Goal: Communication & Community: Answer question/provide support

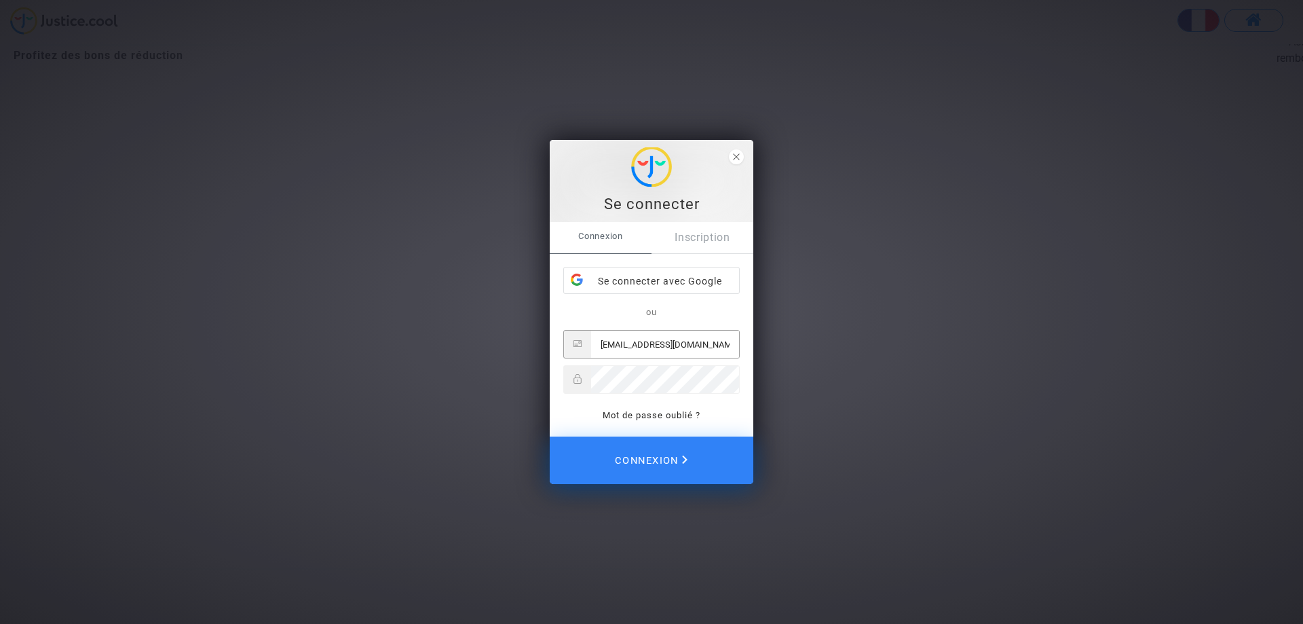
type input "[EMAIL_ADDRESS][DOMAIN_NAME]"
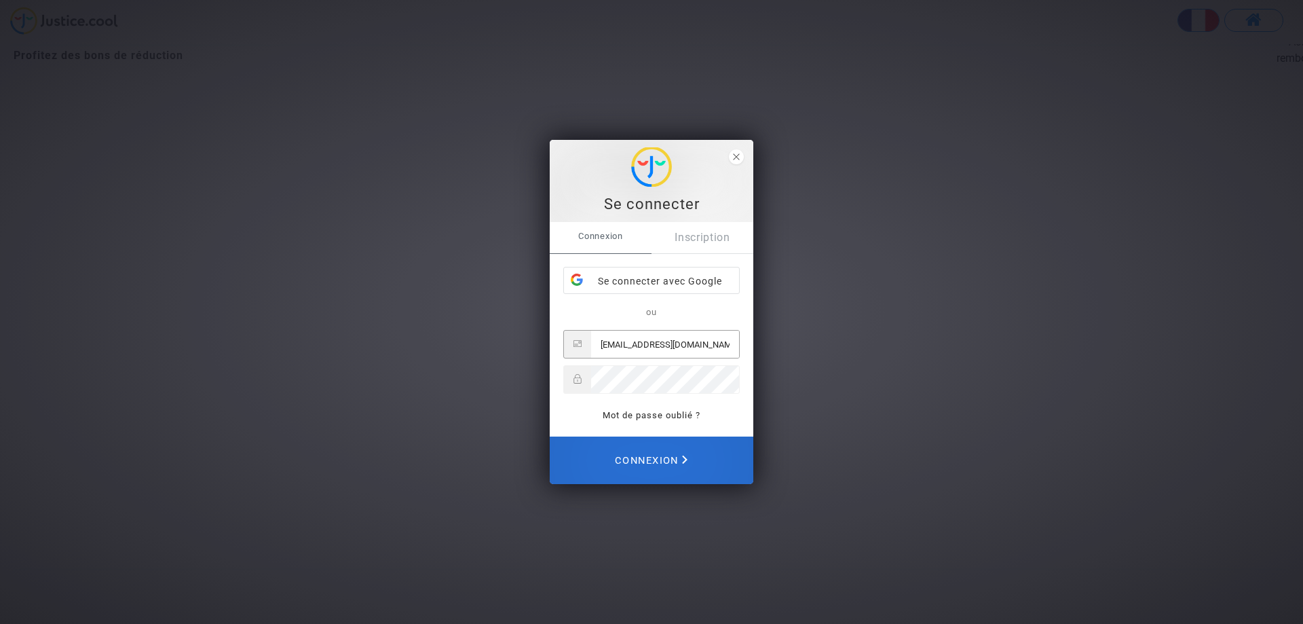
click at [636, 466] on span "Connexion" at bounding box center [651, 460] width 73 height 30
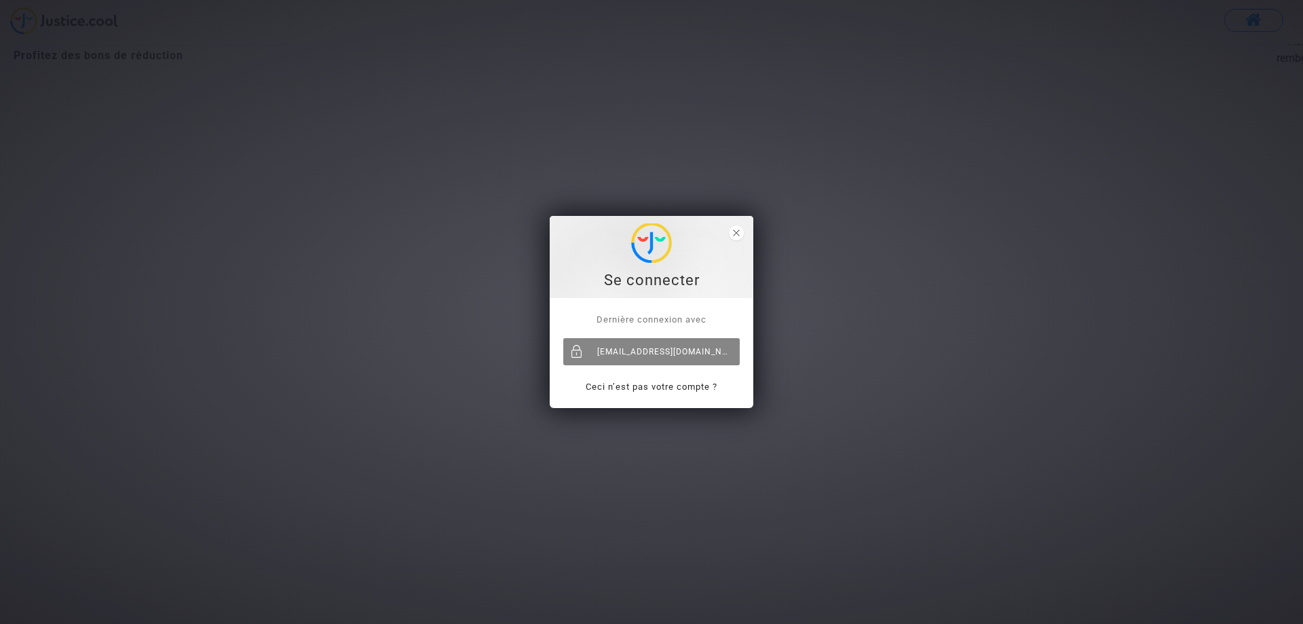
click at [656, 354] on div "[EMAIL_ADDRESS][DOMAIN_NAME]" at bounding box center [651, 351] width 176 height 27
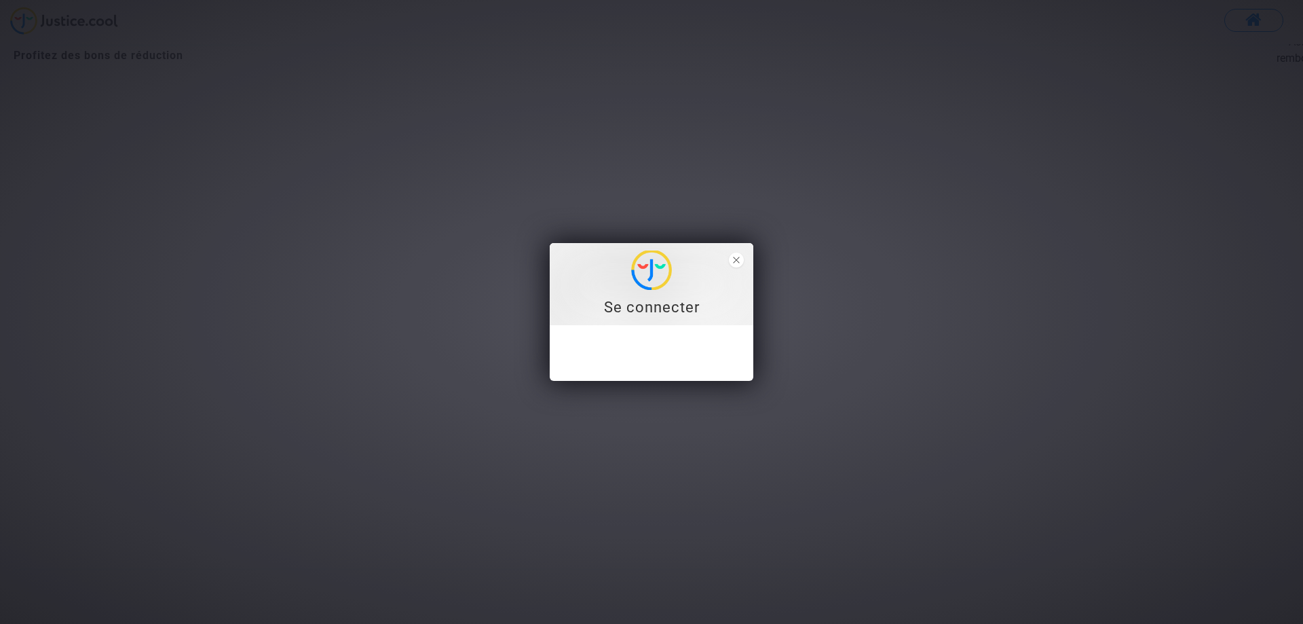
click at [744, 0] on div "Se connecter Dernière connexion avec [EMAIL_ADDRESS][DOMAIN_NAME] Ceci n’est pa…" at bounding box center [651, 312] width 1303 height 624
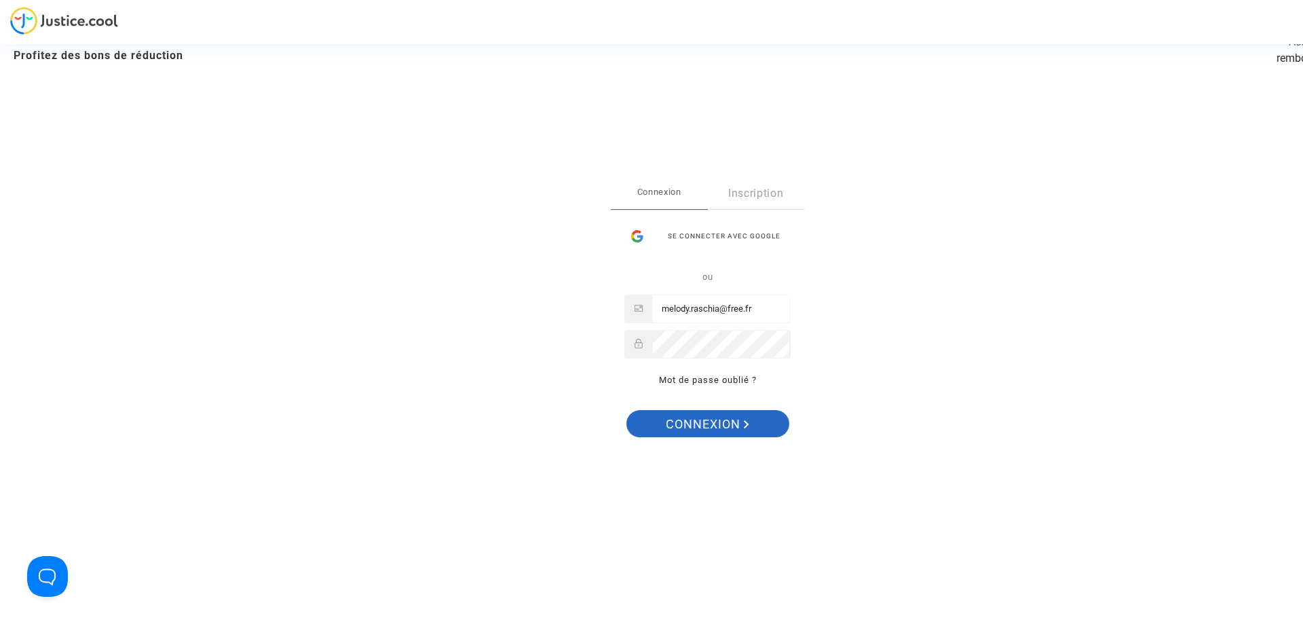
click at [712, 422] on span "Connexion" at bounding box center [707, 424] width 83 height 28
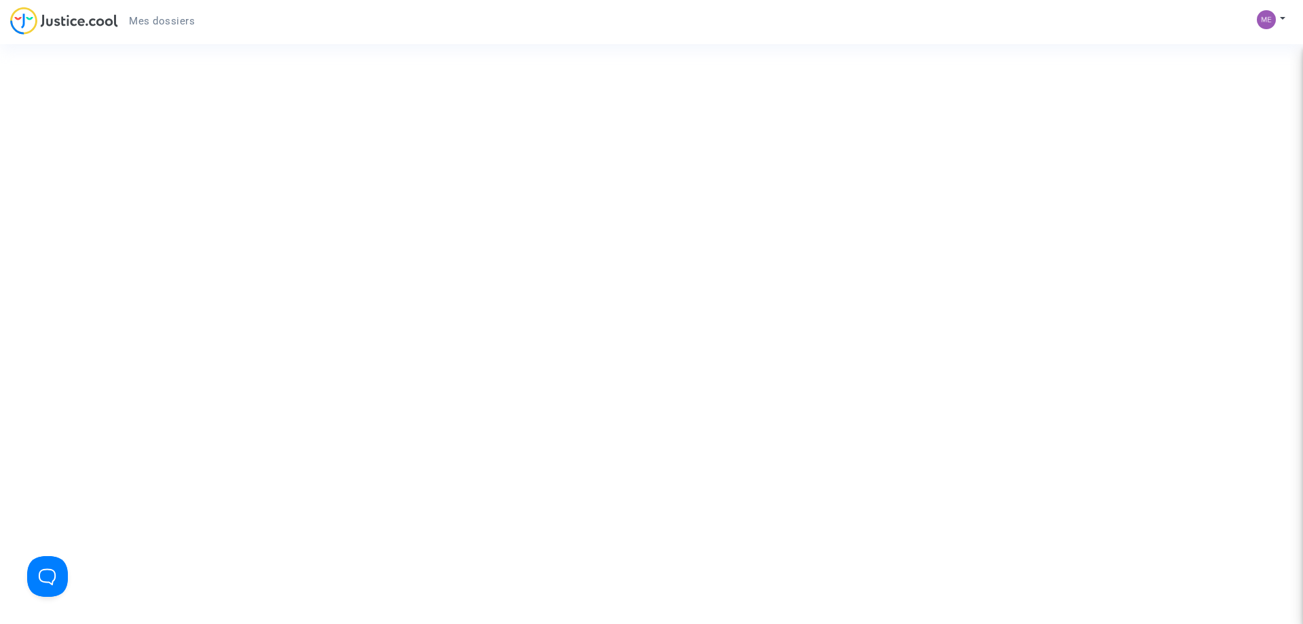
click at [0, 0] on input "Faites glisser vos fichiers ici ou cliquez dans le carré bleu pour téléverser v…" at bounding box center [0, 0] width 0 height 0
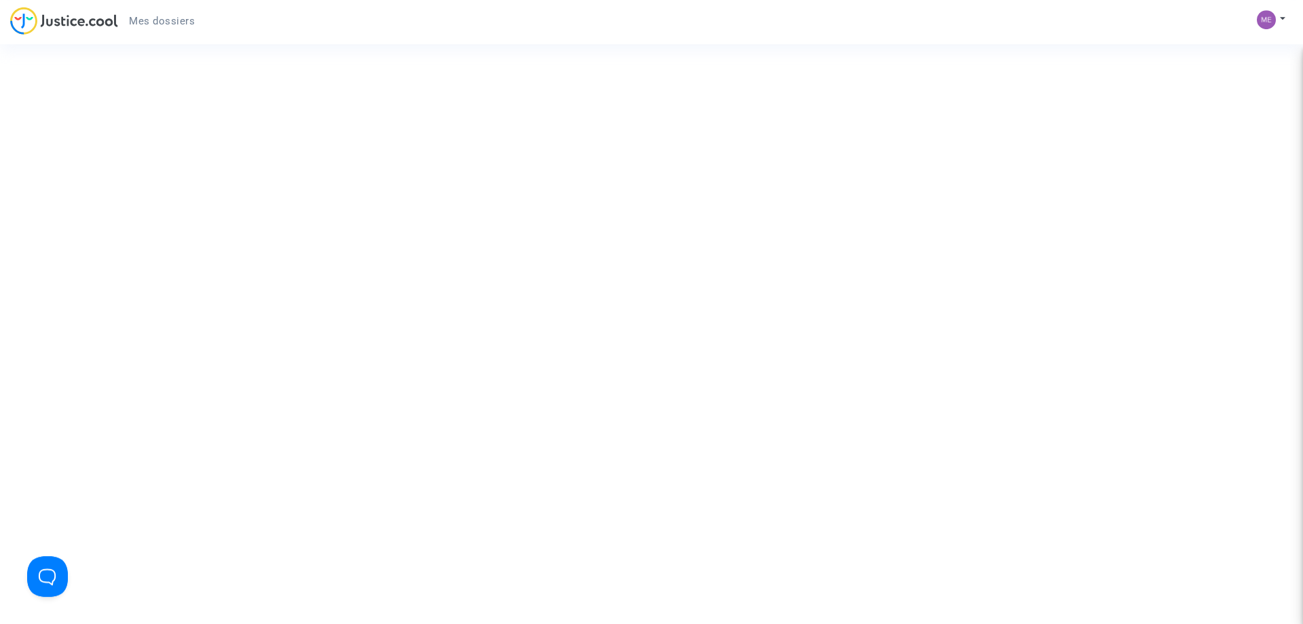
scroll to position [831, 0]
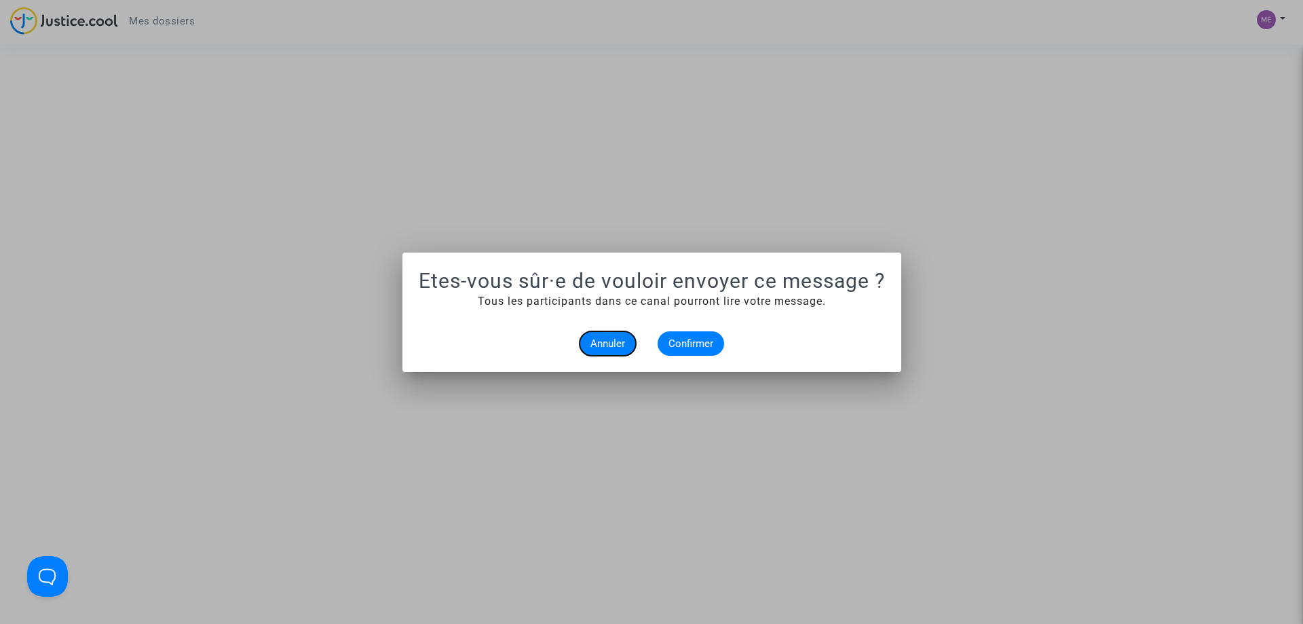
scroll to position [0, 0]
click at [669, 343] on span "Confirmer" at bounding box center [690, 343] width 45 height 12
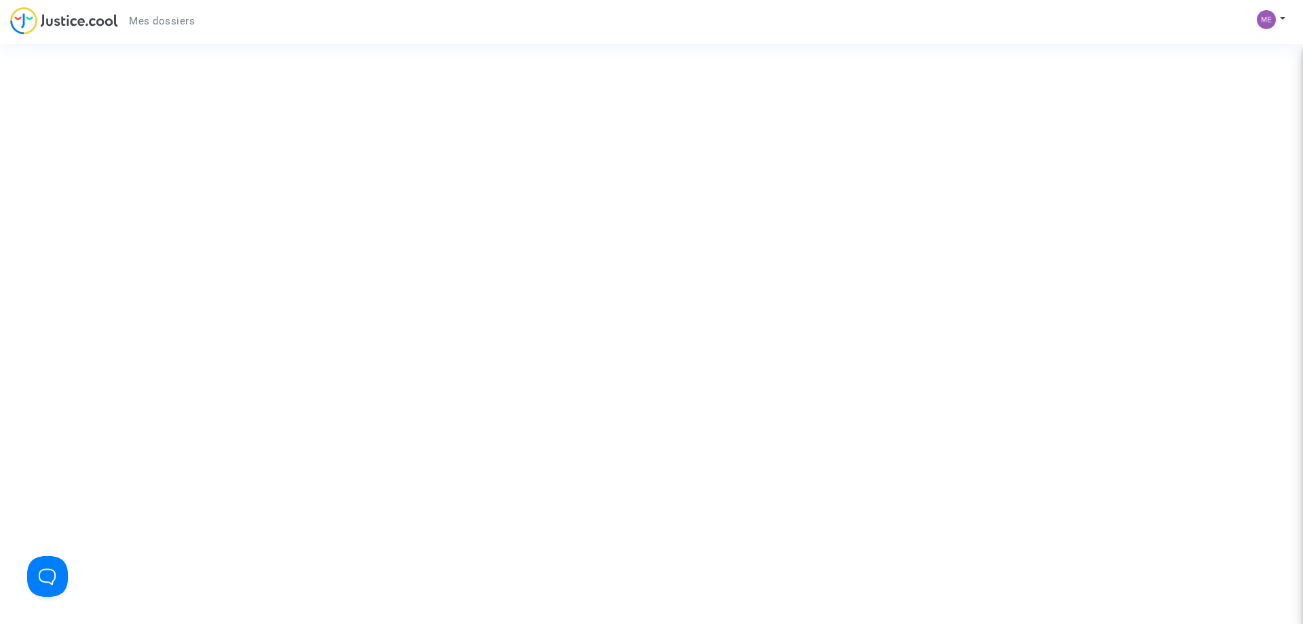
scroll to position [623, 0]
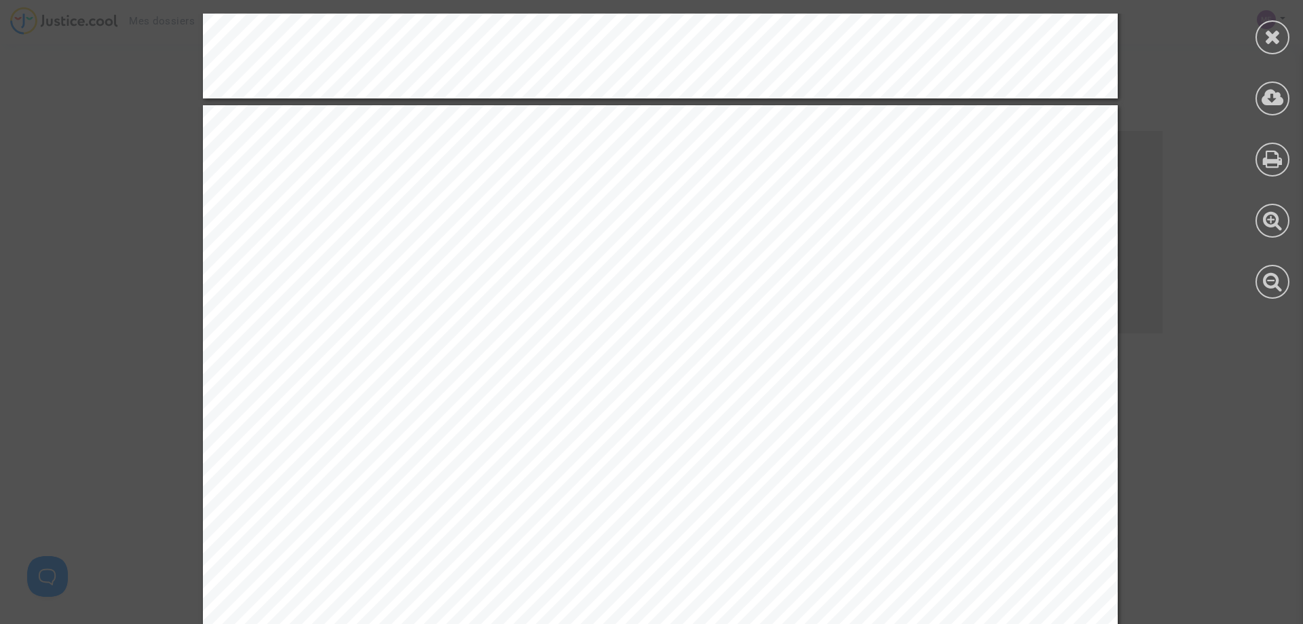
scroll to position [1238, 0]
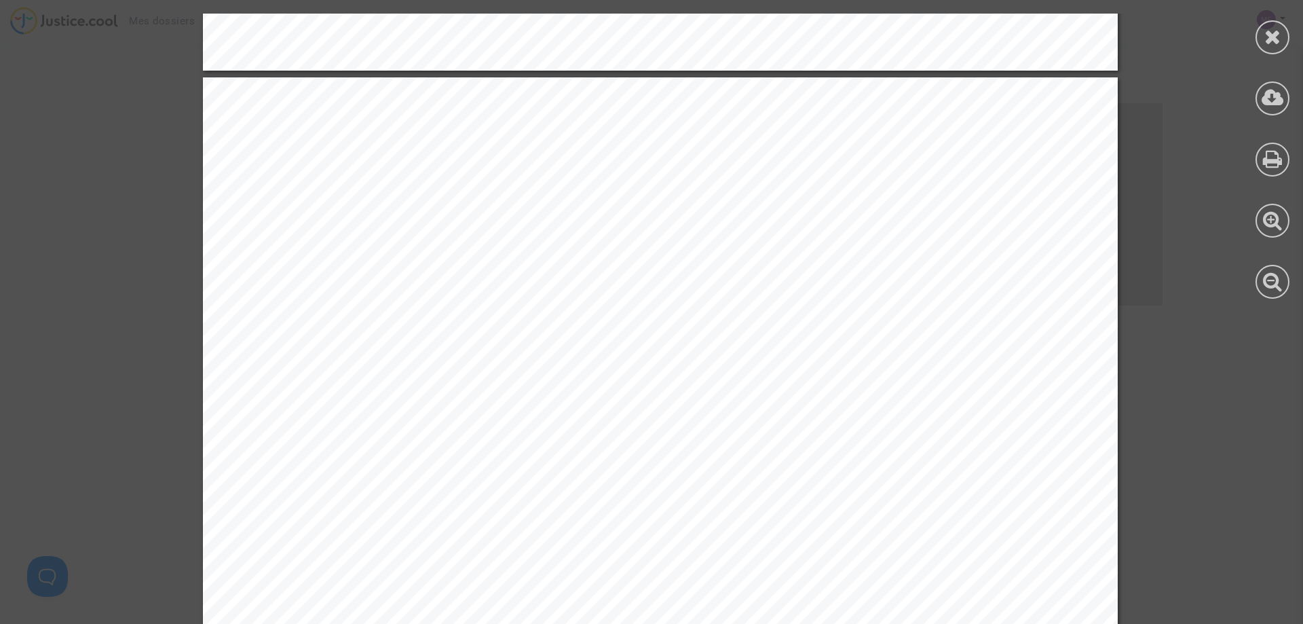
click at [1175, 265] on div "QUIQUENPOIS MELODY 115 BD VICTOR HUGO 59140 DUNKERQUE Référence dossier :MPR-20…" at bounding box center [660, 74] width 1320 height 2596
click at [1264, 39] on icon at bounding box center [1272, 36] width 17 height 20
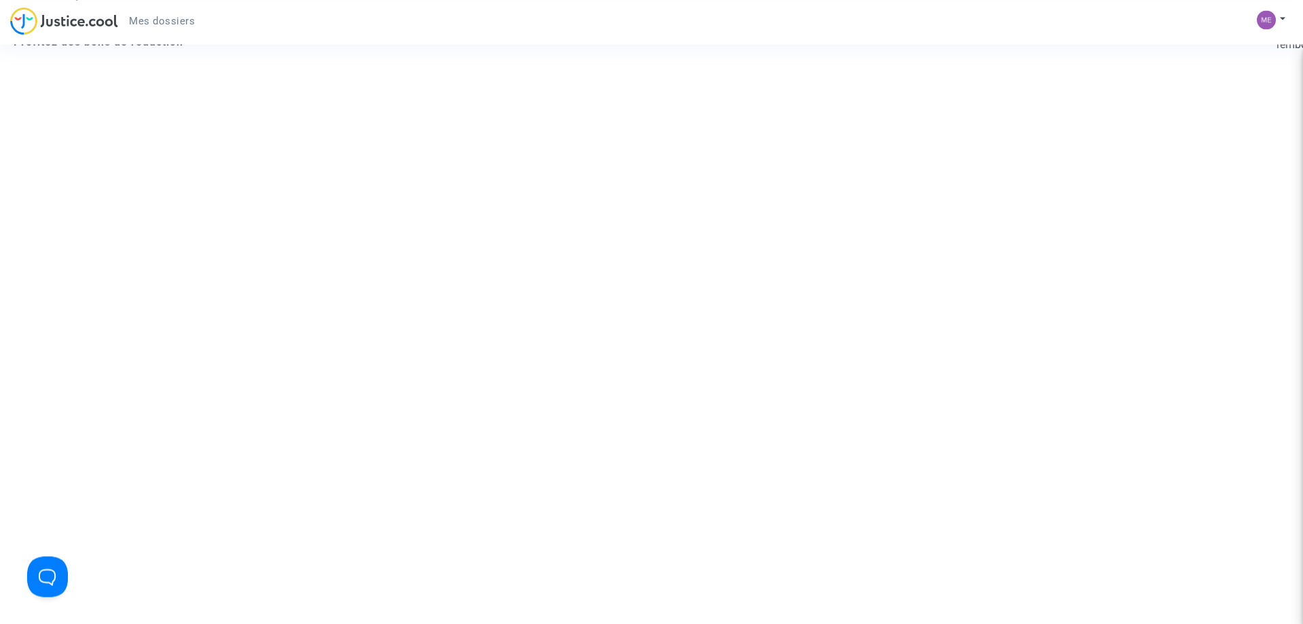
scroll to position [0, 0]
